Goal: Find specific page/section: Find specific page/section

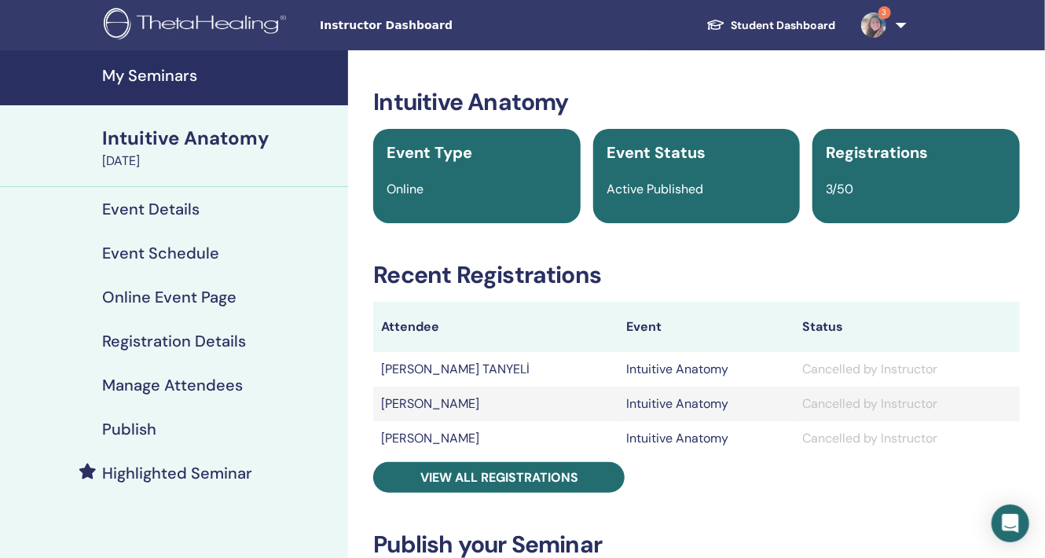
click at [154, 71] on h4 "My Seminars" at bounding box center [220, 75] width 236 height 19
